Goal: Find specific page/section: Find specific page/section

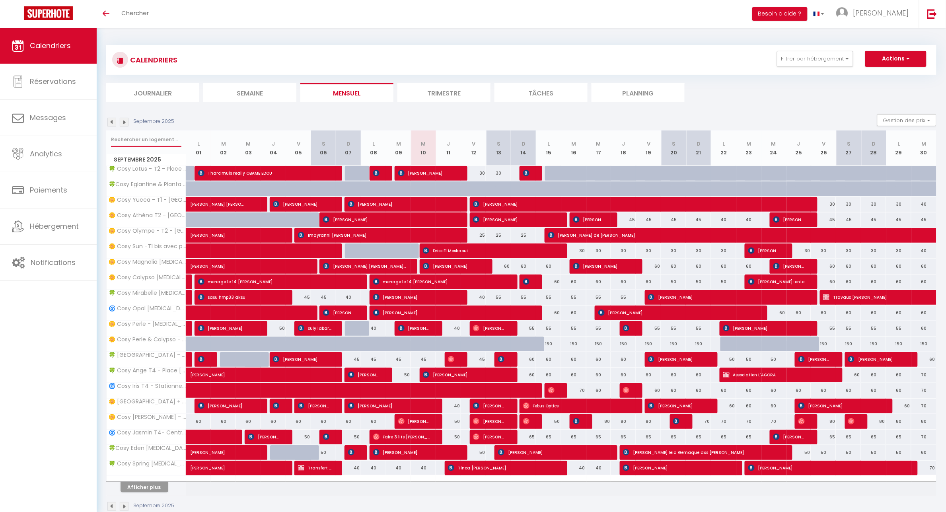
click at [139, 137] on input "text" at bounding box center [146, 140] width 70 height 14
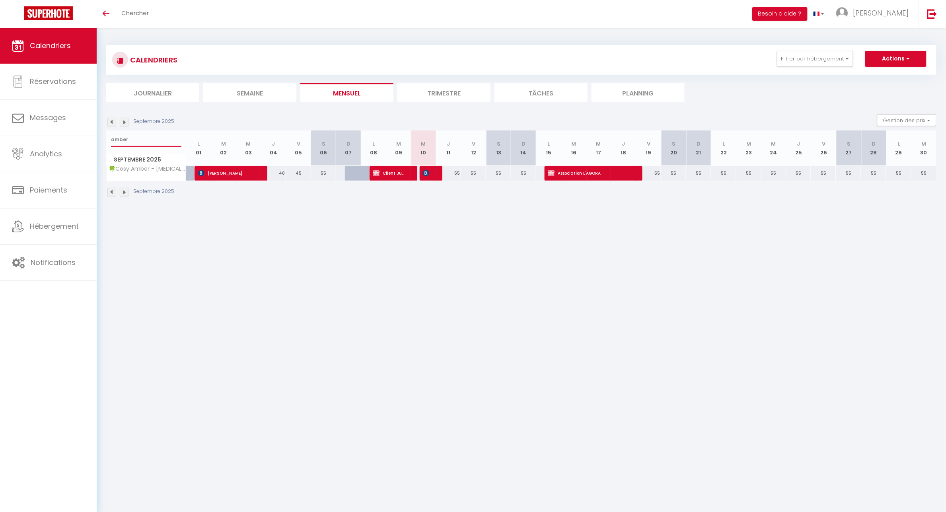
type input "amber"
click at [449, 96] on li "Trimestre" at bounding box center [444, 93] width 93 height 20
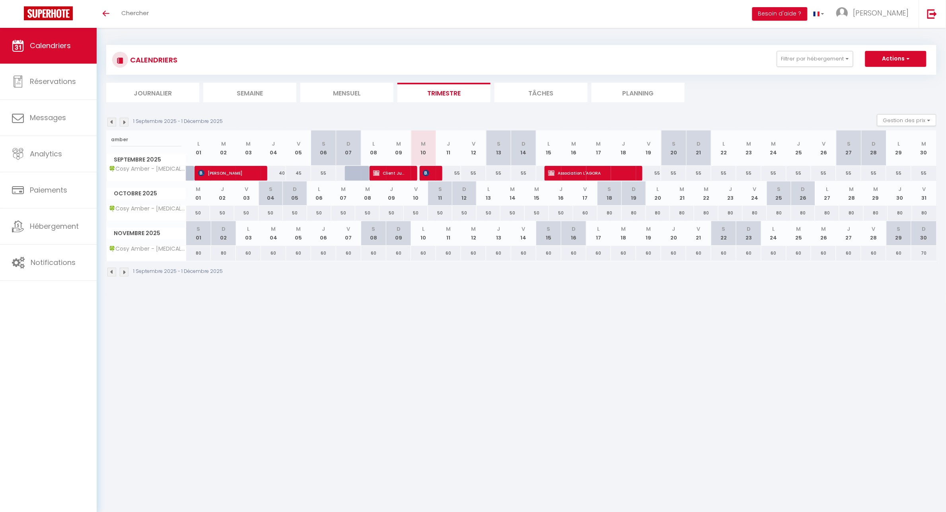
click at [124, 122] on img at bounding box center [124, 122] width 9 height 9
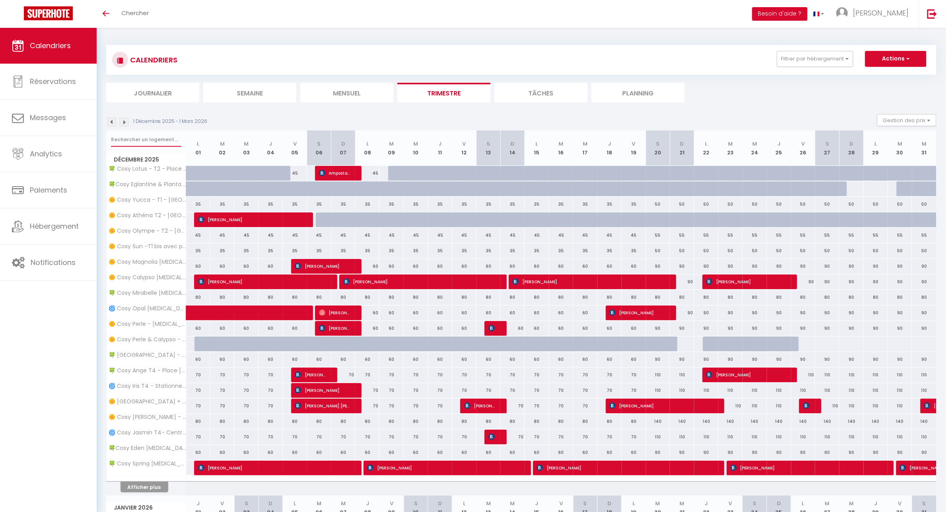
click at [121, 141] on input "text" at bounding box center [146, 140] width 70 height 14
type input "amber"
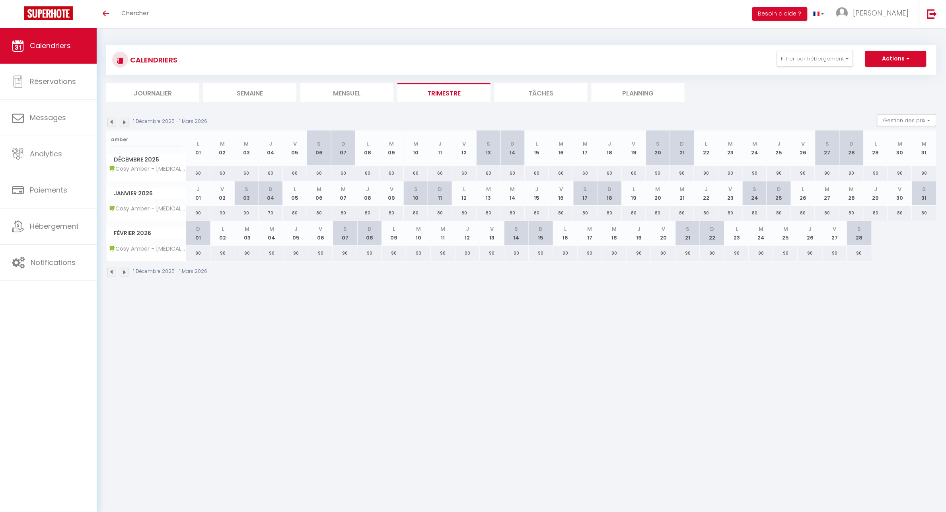
click at [127, 123] on img at bounding box center [124, 122] width 9 height 9
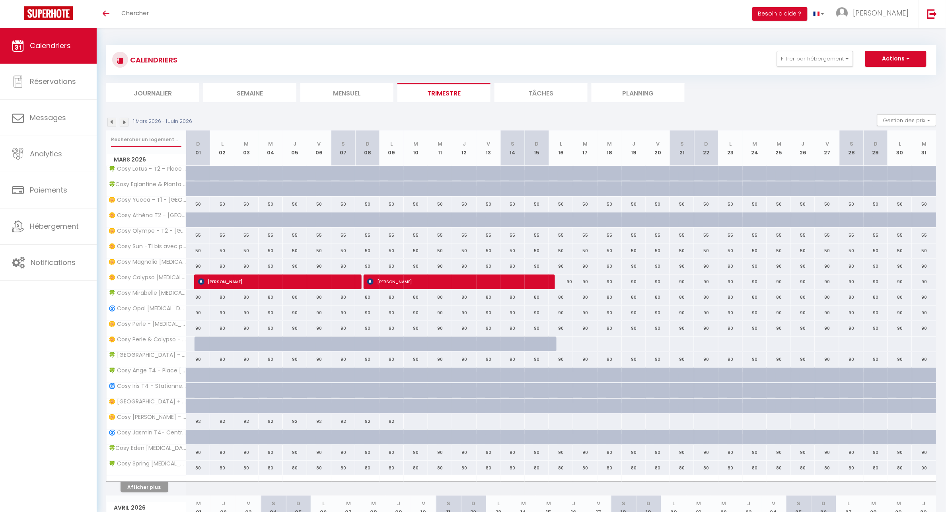
click at [130, 141] on input "text" at bounding box center [146, 140] width 70 height 14
type input "amber"
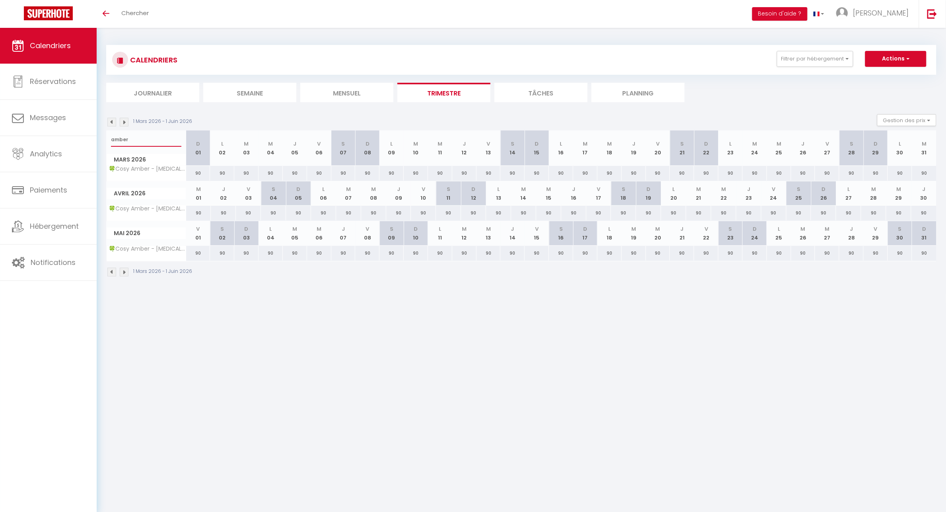
drag, startPoint x: 137, startPoint y: 140, endPoint x: 103, endPoint y: 139, distance: 33.9
click at [103, 139] on div "CALENDRIERS Filtrer par hébergement [GEOGRAPHIC_DATA] ET Eden 🌼 Cosy Yucca - T1…" at bounding box center [522, 161] width 850 height 267
